Goal: Information Seeking & Learning: Learn about a topic

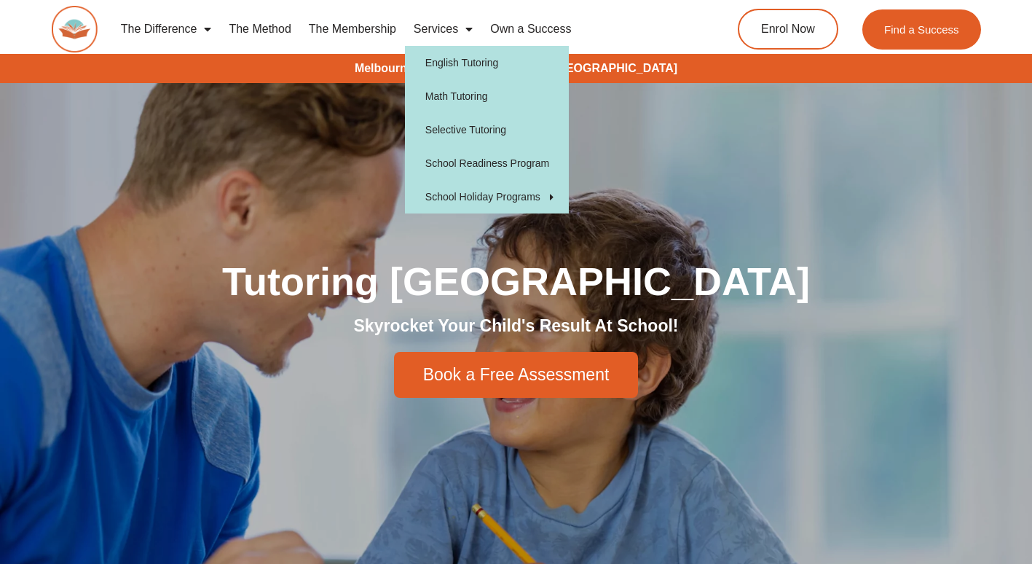
click at [442, 32] on link "Services" at bounding box center [443, 28] width 76 height 33
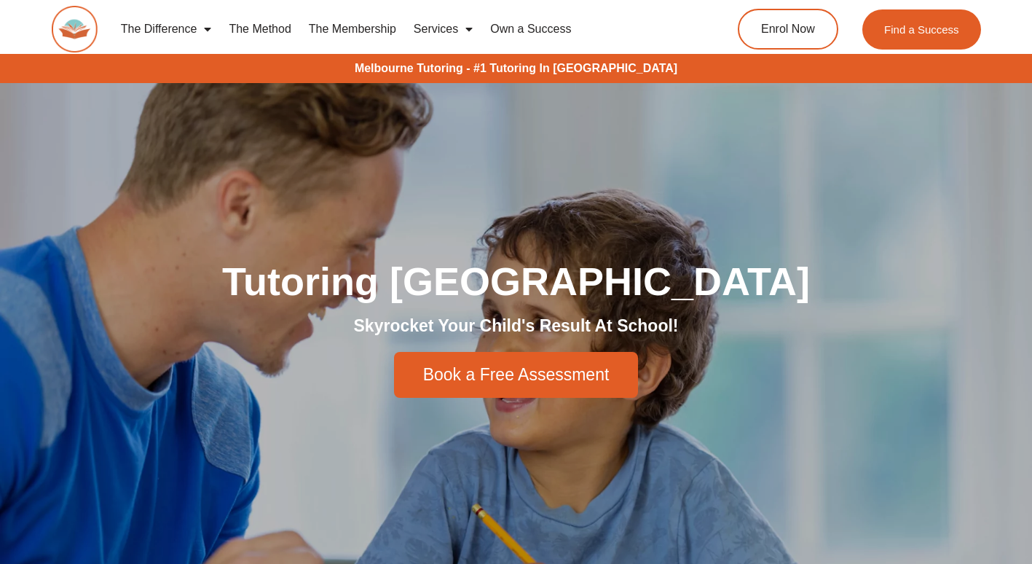
click at [446, 33] on link "Services" at bounding box center [443, 28] width 76 height 33
click at [256, 25] on link "The Method" at bounding box center [259, 28] width 79 height 33
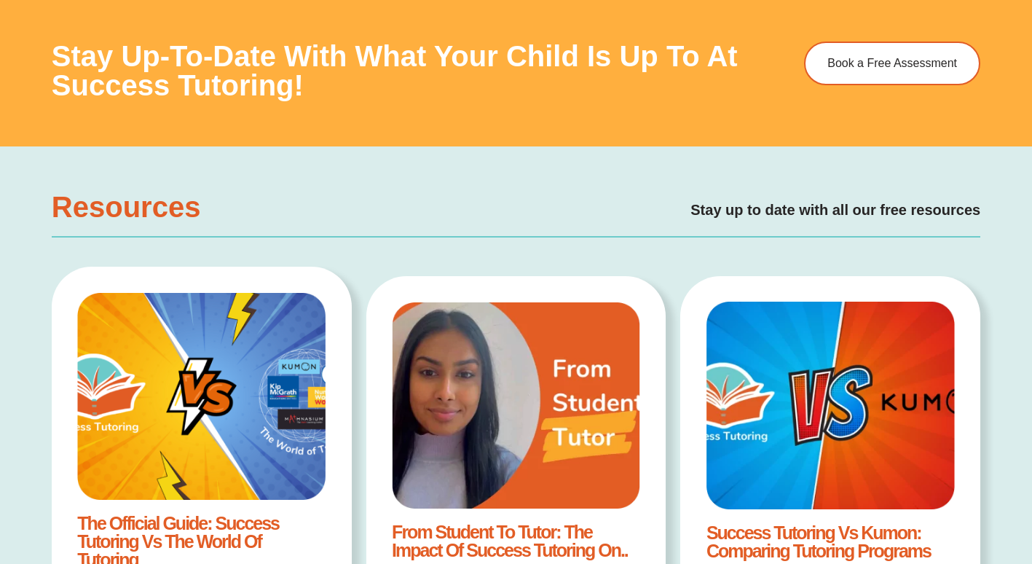
scroll to position [2008, 0]
